Goal: Information Seeking & Learning: Understand process/instructions

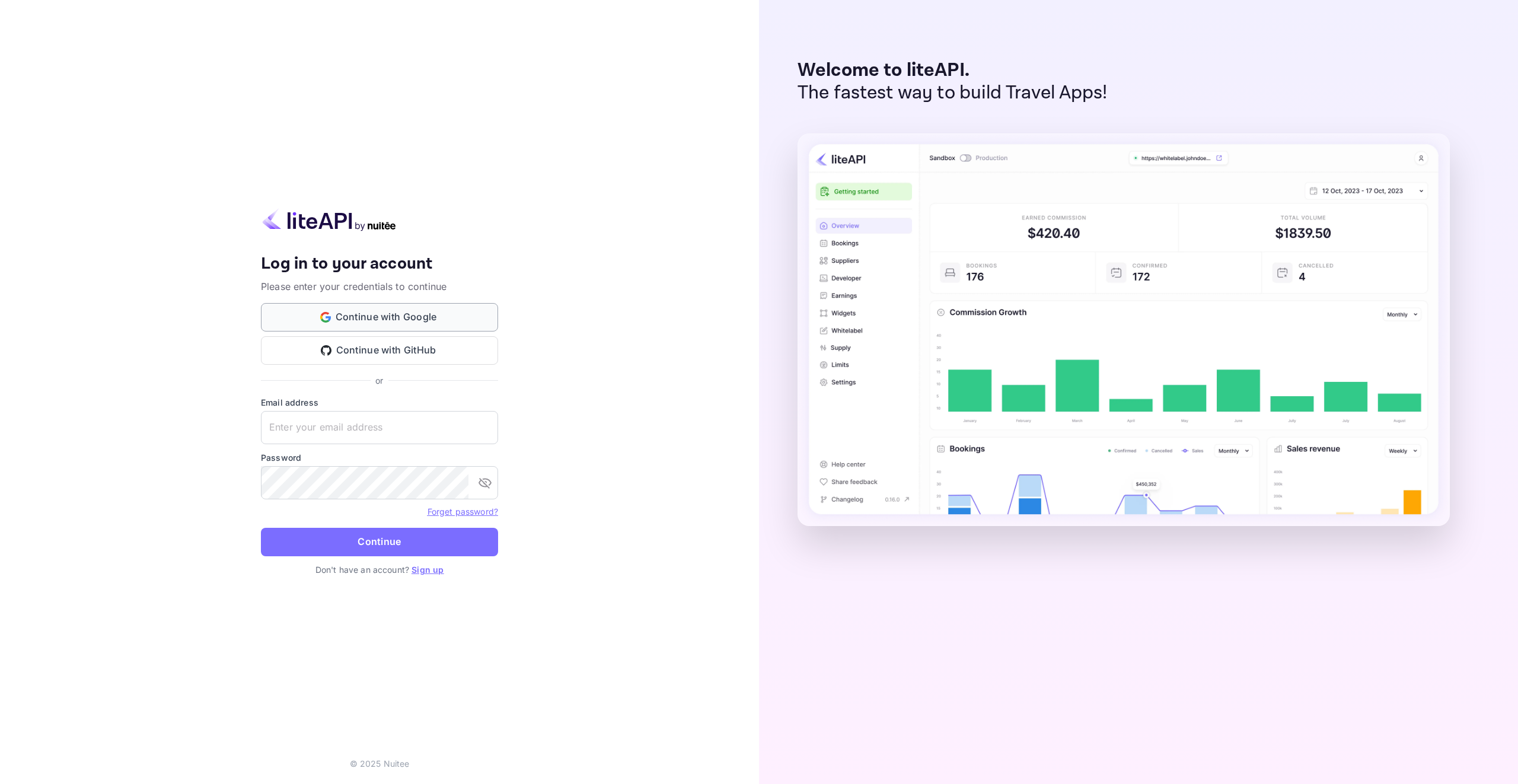
click at [420, 330] on button "Continue with Google" at bounding box center [380, 317] width 237 height 29
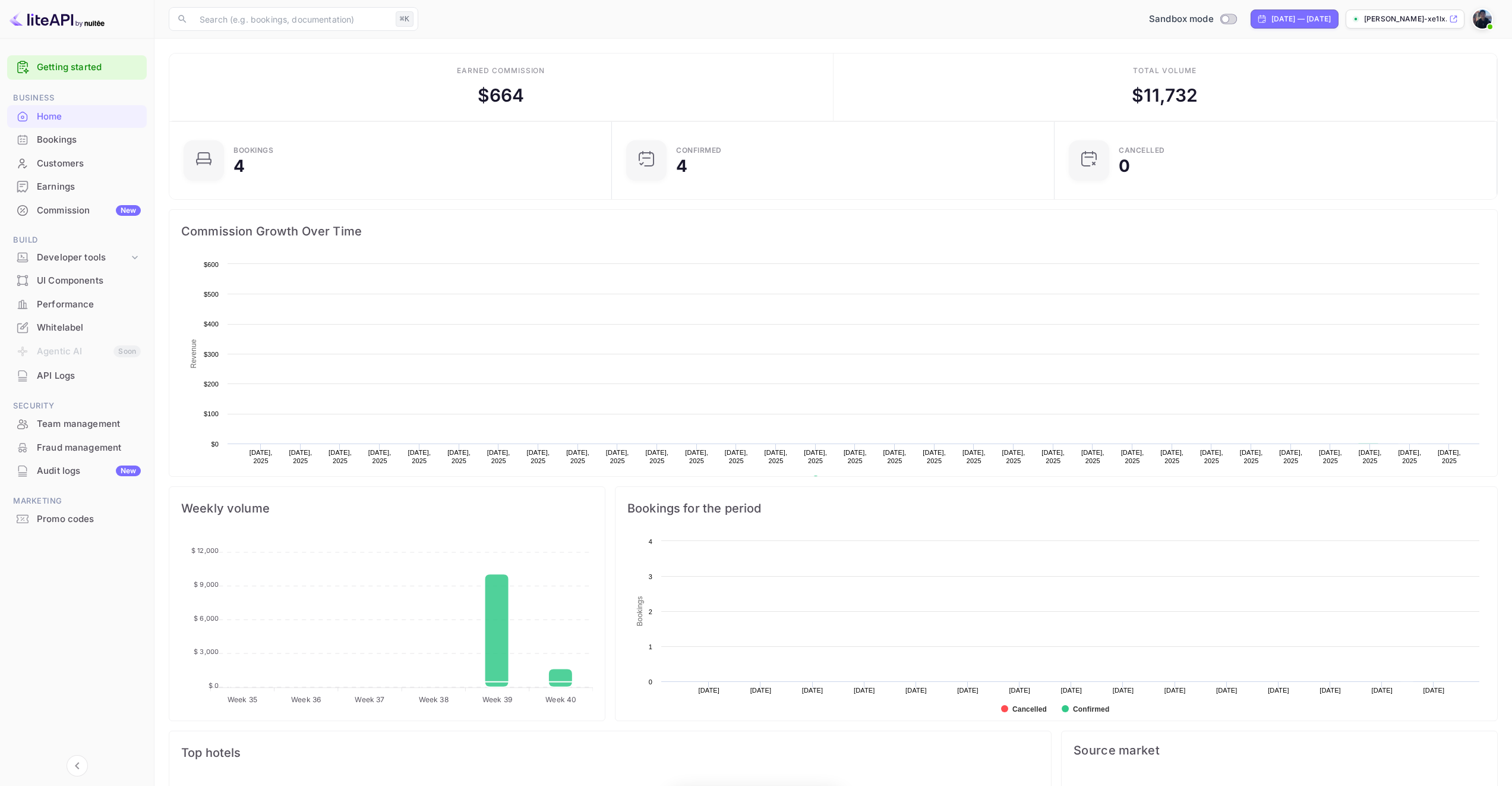
scroll to position [184, 427]
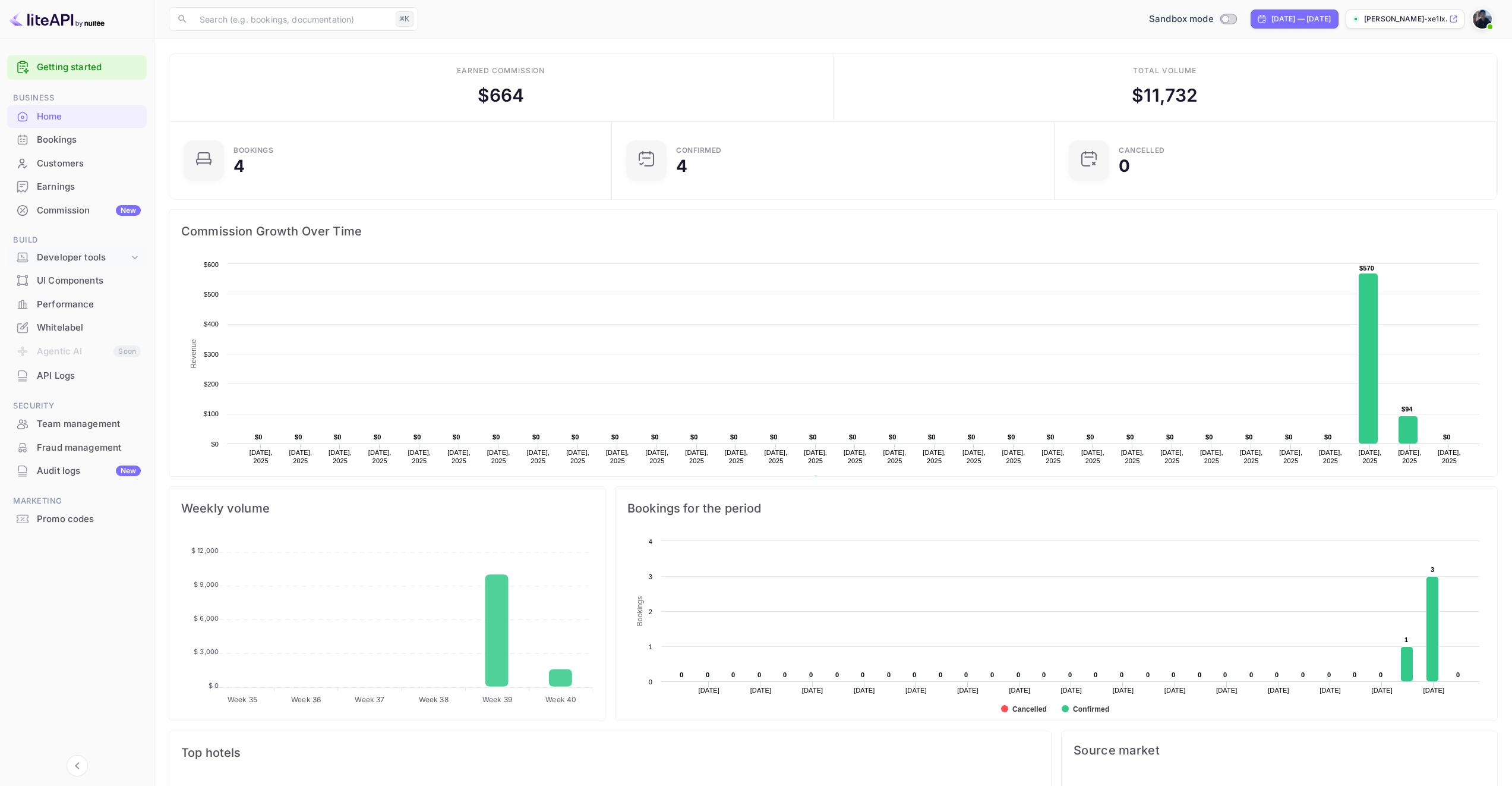
click at [85, 258] on div "Developer tools" at bounding box center [83, 258] width 92 height 14
click at [73, 359] on div "UI Components" at bounding box center [89, 355] width 104 height 14
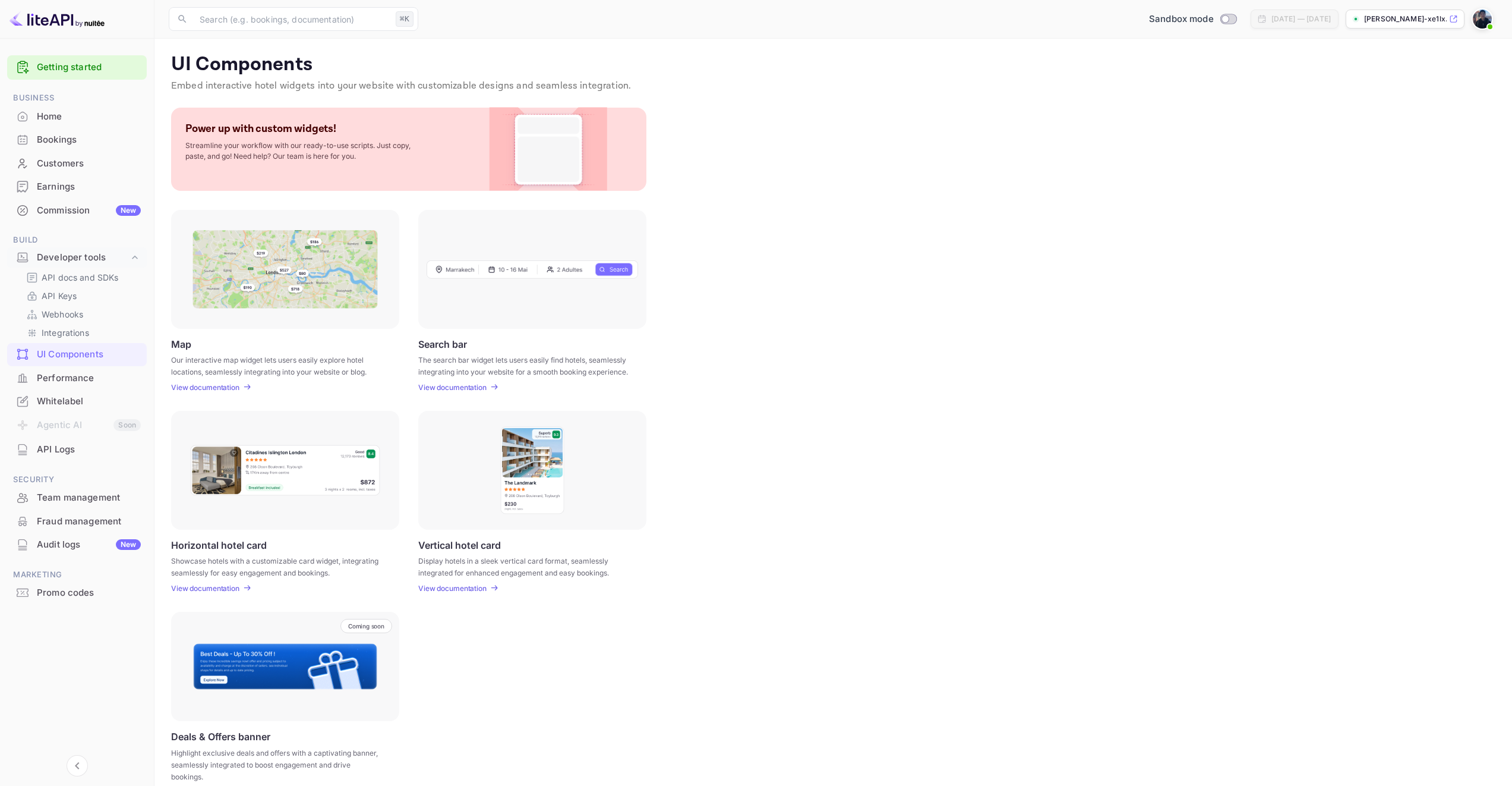
click at [77, 400] on div "Whitelabel" at bounding box center [89, 402] width 104 height 14
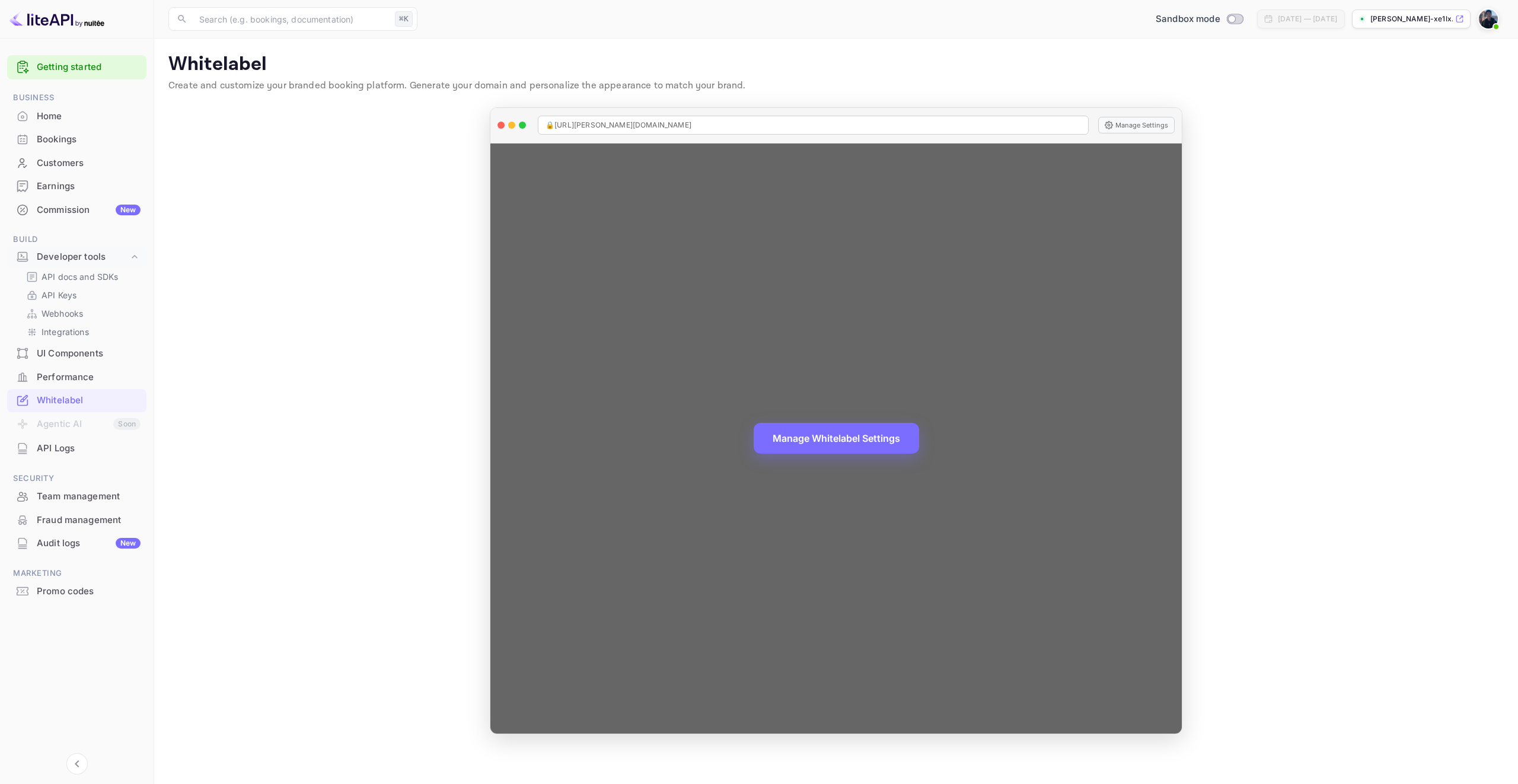
drag, startPoint x: 702, startPoint y: 121, endPoint x: 547, endPoint y: 117, distance: 155.1
click at [547, 117] on div "🔒 [URL][PERSON_NAME][DOMAIN_NAME]" at bounding box center [813, 125] width 551 height 19
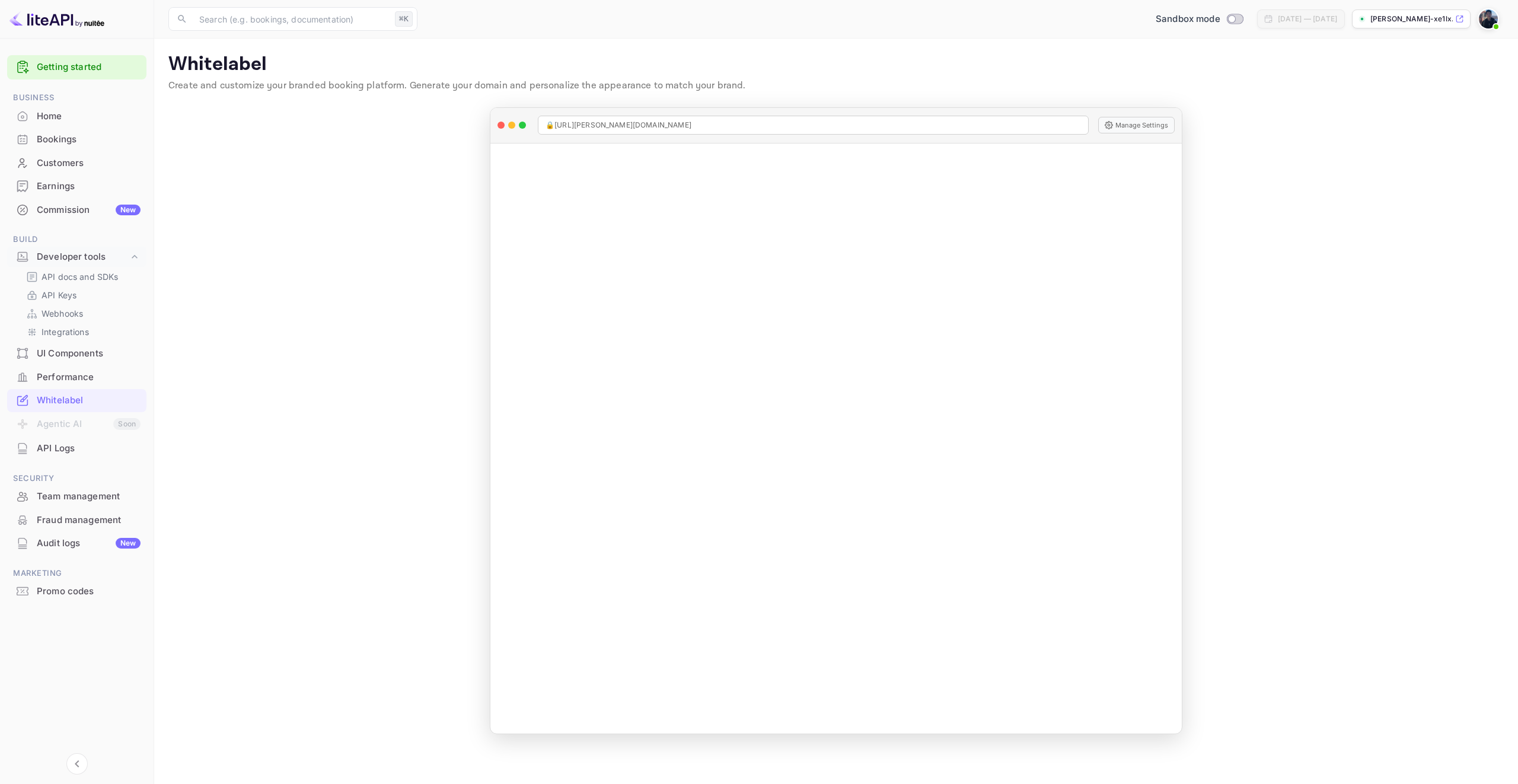
copy span "🔒 [URL][PERSON_NAME][DOMAIN_NAME]"
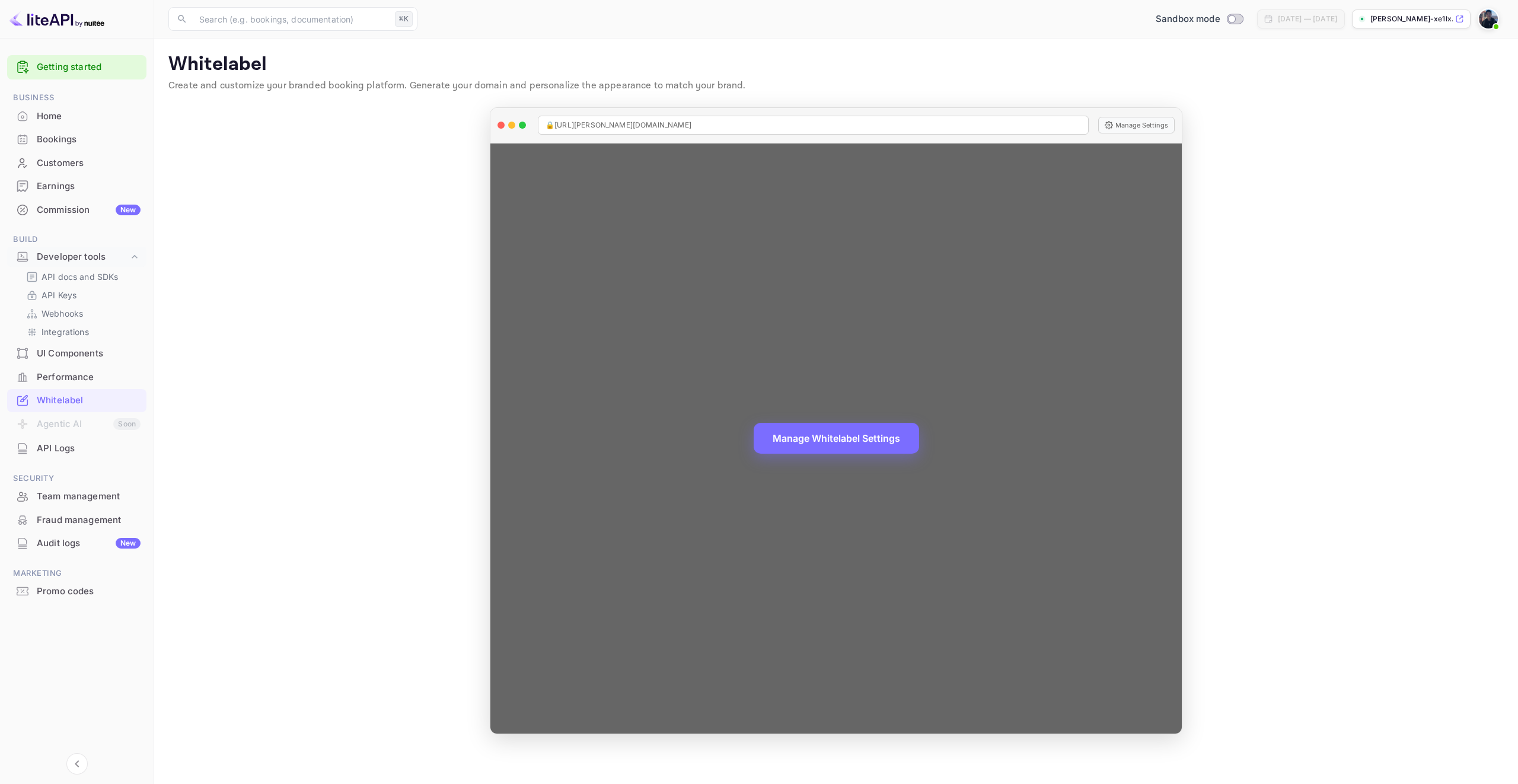
click at [724, 132] on div "🔒 [URL][PERSON_NAME][DOMAIN_NAME]" at bounding box center [813, 125] width 551 height 19
drag, startPoint x: 717, startPoint y: 127, endPoint x: 580, endPoint y: 130, distance: 137.0
click at [580, 130] on div "🔒 [URL][PERSON_NAME][DOMAIN_NAME]" at bounding box center [813, 125] width 551 height 19
copy span "[PERSON_NAME][DOMAIN_NAME]"
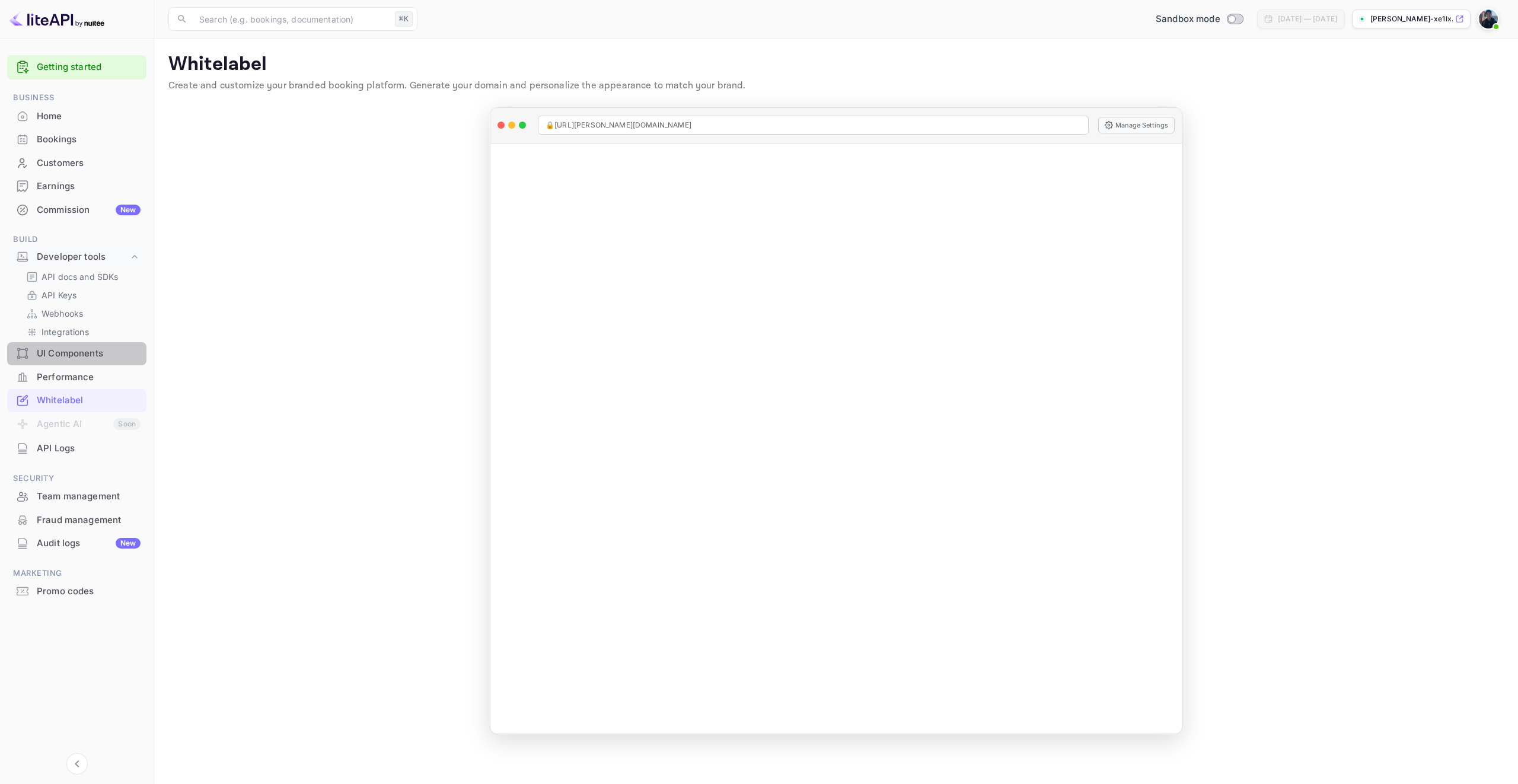
click at [75, 356] on div "UI Components" at bounding box center [89, 354] width 104 height 14
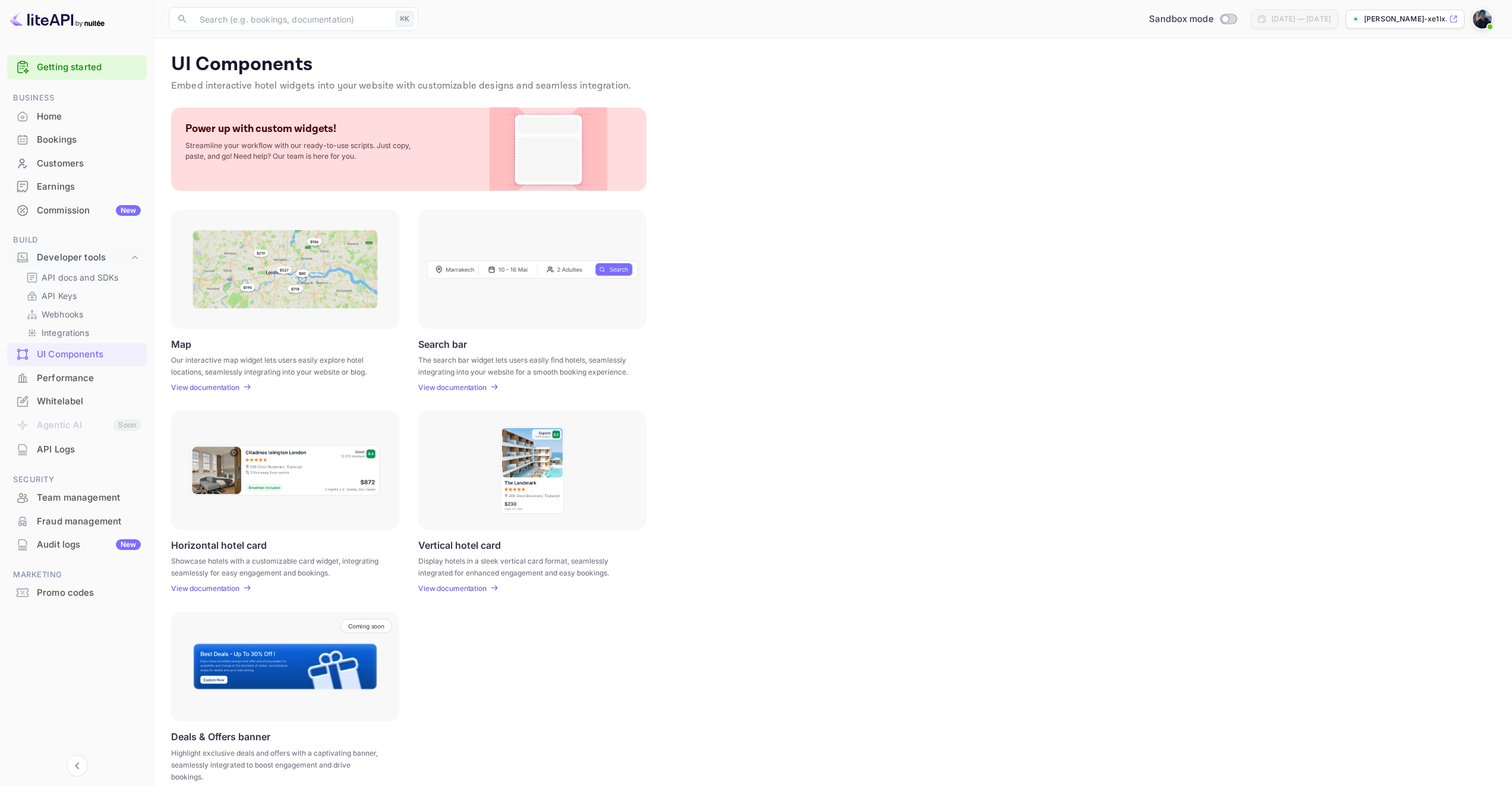
click at [285, 319] on div at bounding box center [285, 269] width 228 height 119
click at [224, 384] on p "View documentation" at bounding box center [206, 387] width 69 height 9
click at [95, 356] on div "UI Components" at bounding box center [89, 355] width 104 height 14
click at [76, 375] on div "Performance" at bounding box center [89, 379] width 104 height 14
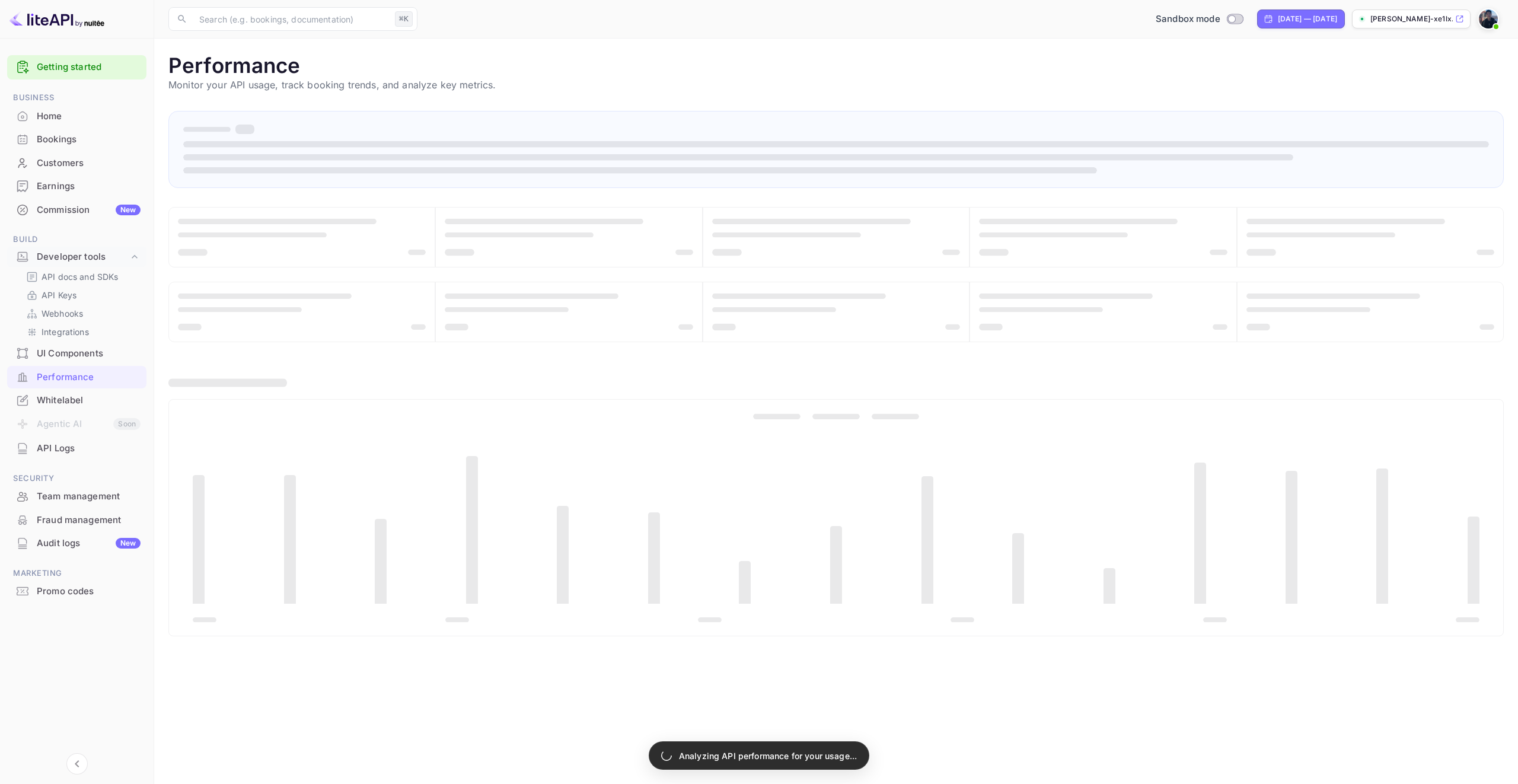
click at [84, 357] on div "UI Components" at bounding box center [89, 354] width 104 height 14
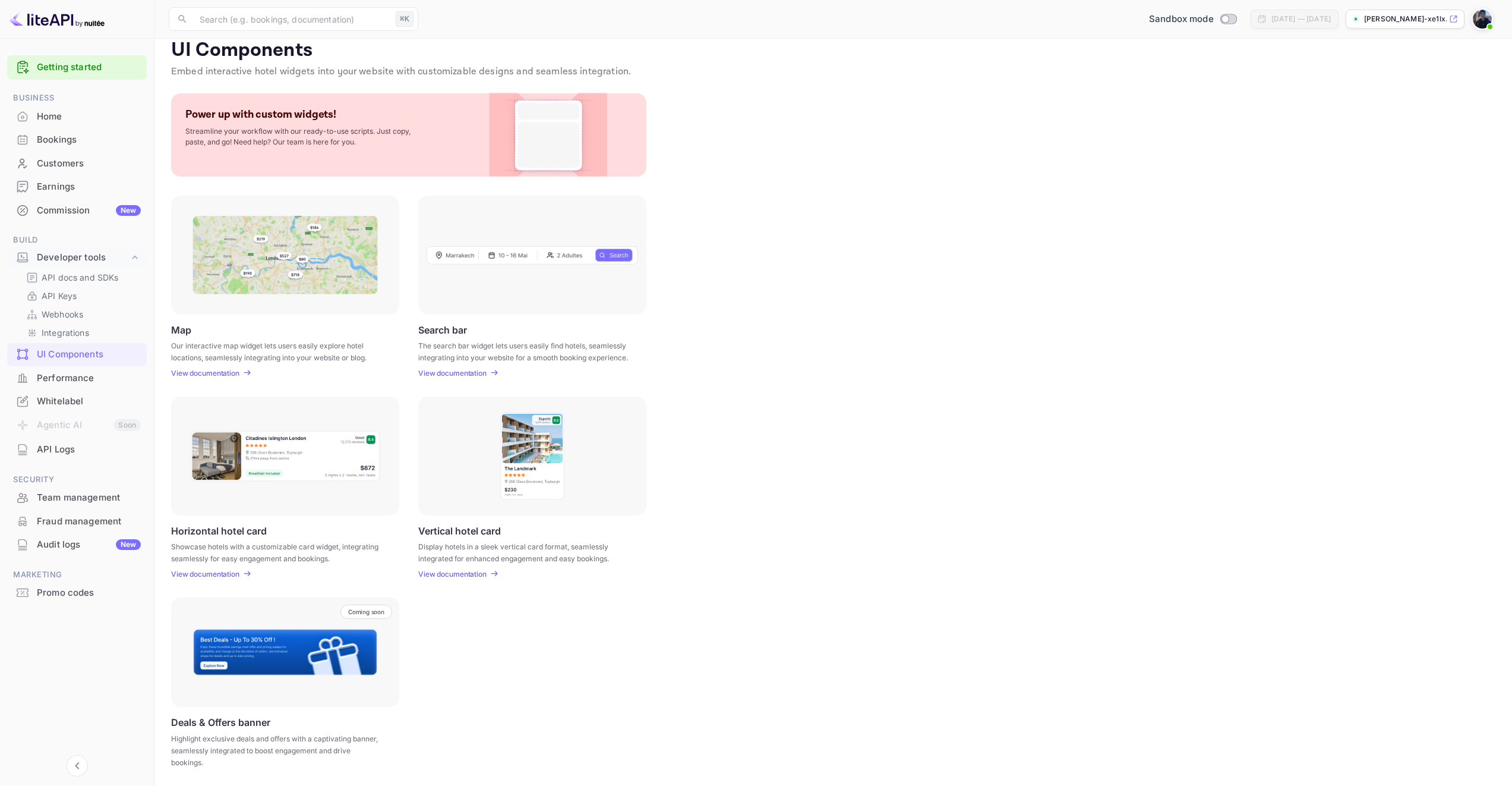
scroll to position [15, 0]
click at [476, 372] on p "View documentation" at bounding box center [453, 372] width 69 height 9
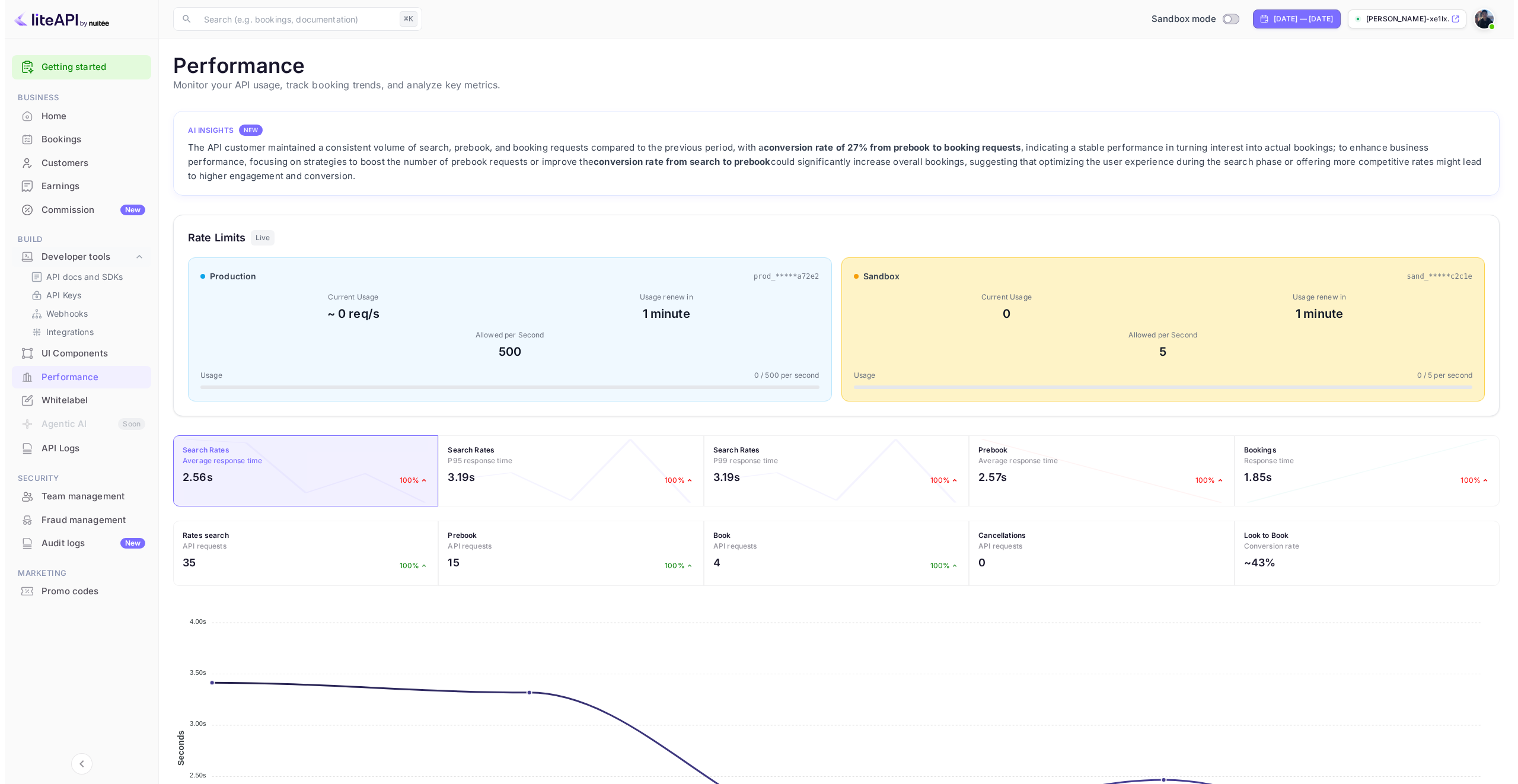
scroll to position [297, 1318]
click at [84, 293] on link "API Keys" at bounding box center [81, 295] width 111 height 13
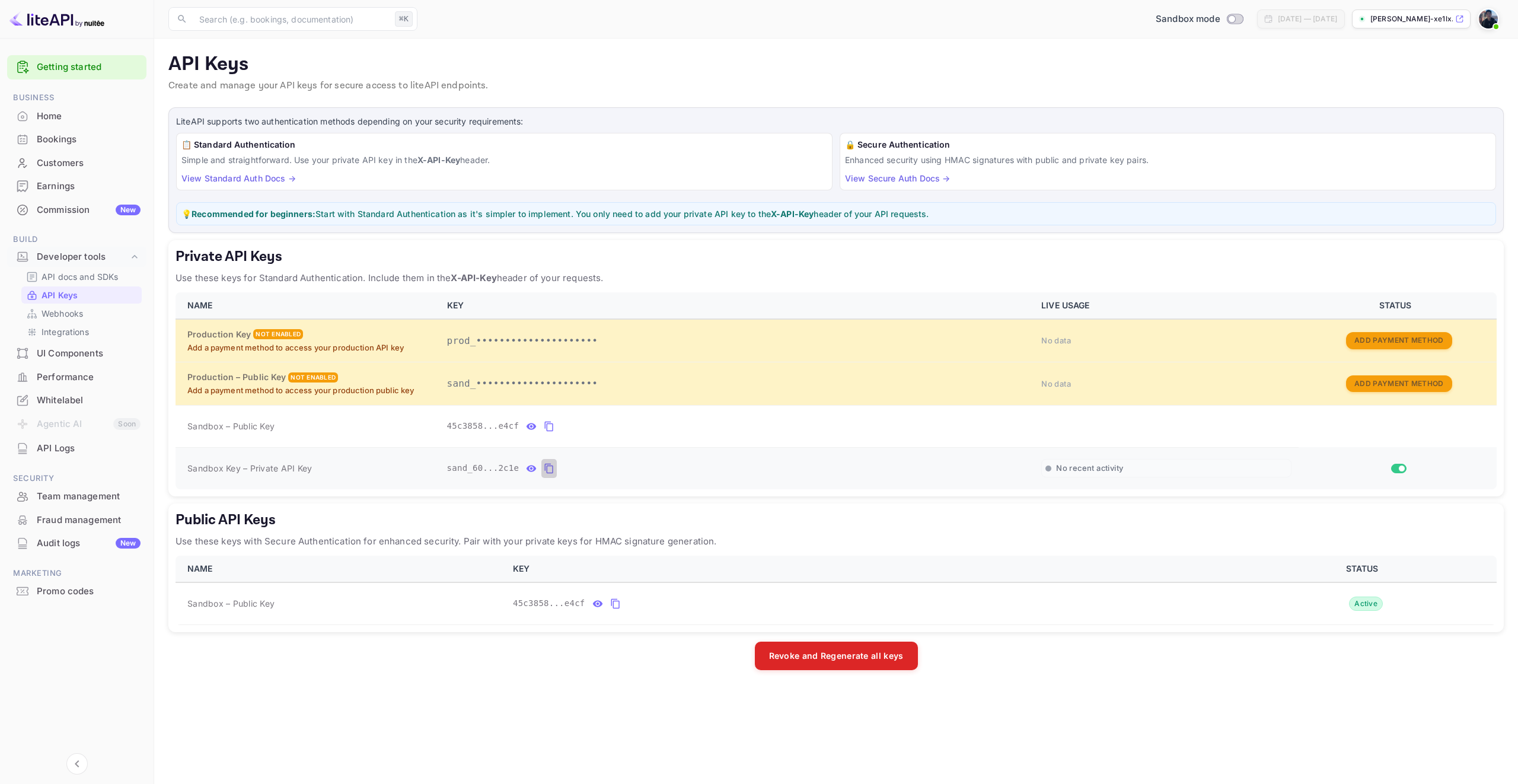
click at [551, 471] on icon "private api keys table" at bounding box center [549, 468] width 10 height 14
